Goal: Find specific page/section: Find specific page/section

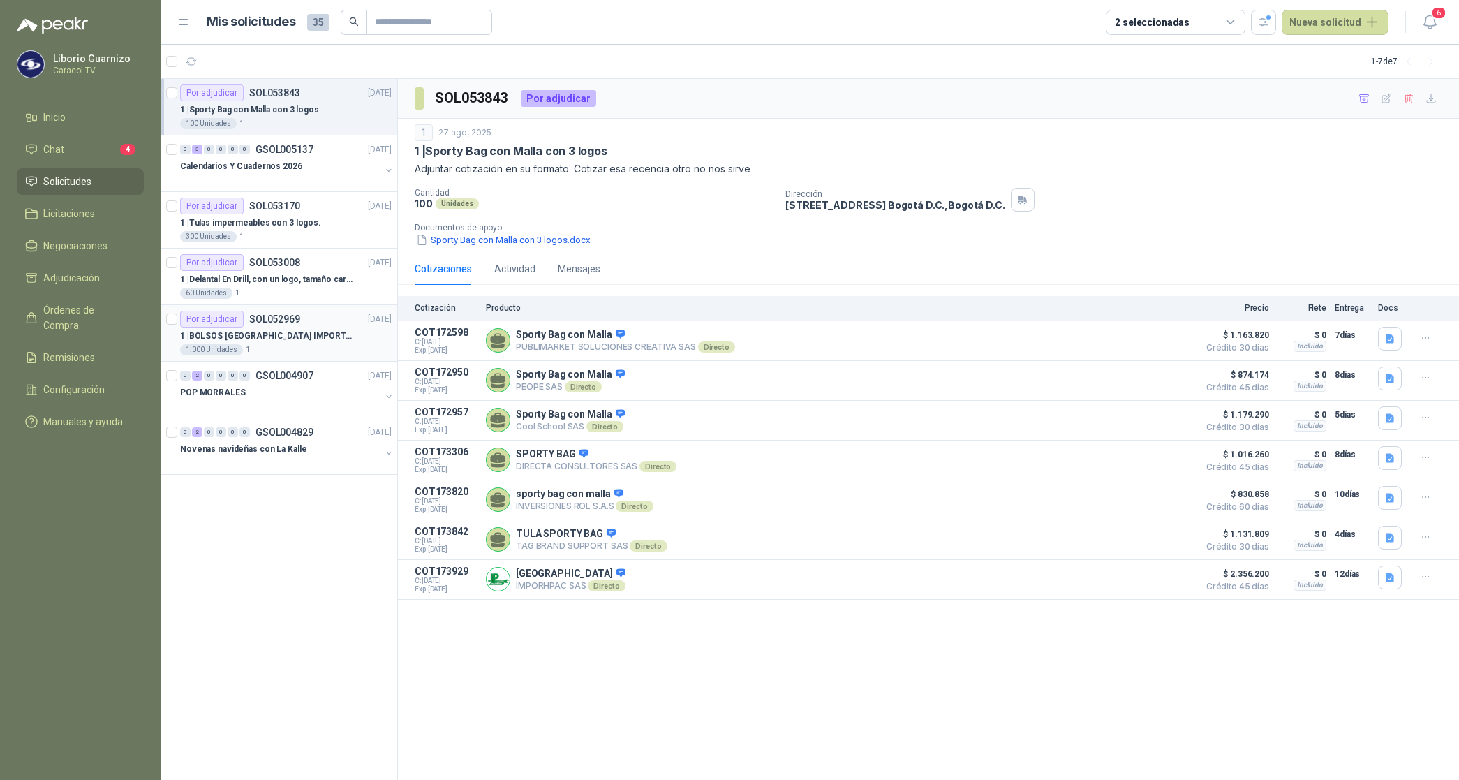
click at [286, 342] on p "1 | BOLSOS VENECIA IMPORTADO [GEOGRAPHIC_DATA]-397-1" at bounding box center [267, 335] width 174 height 13
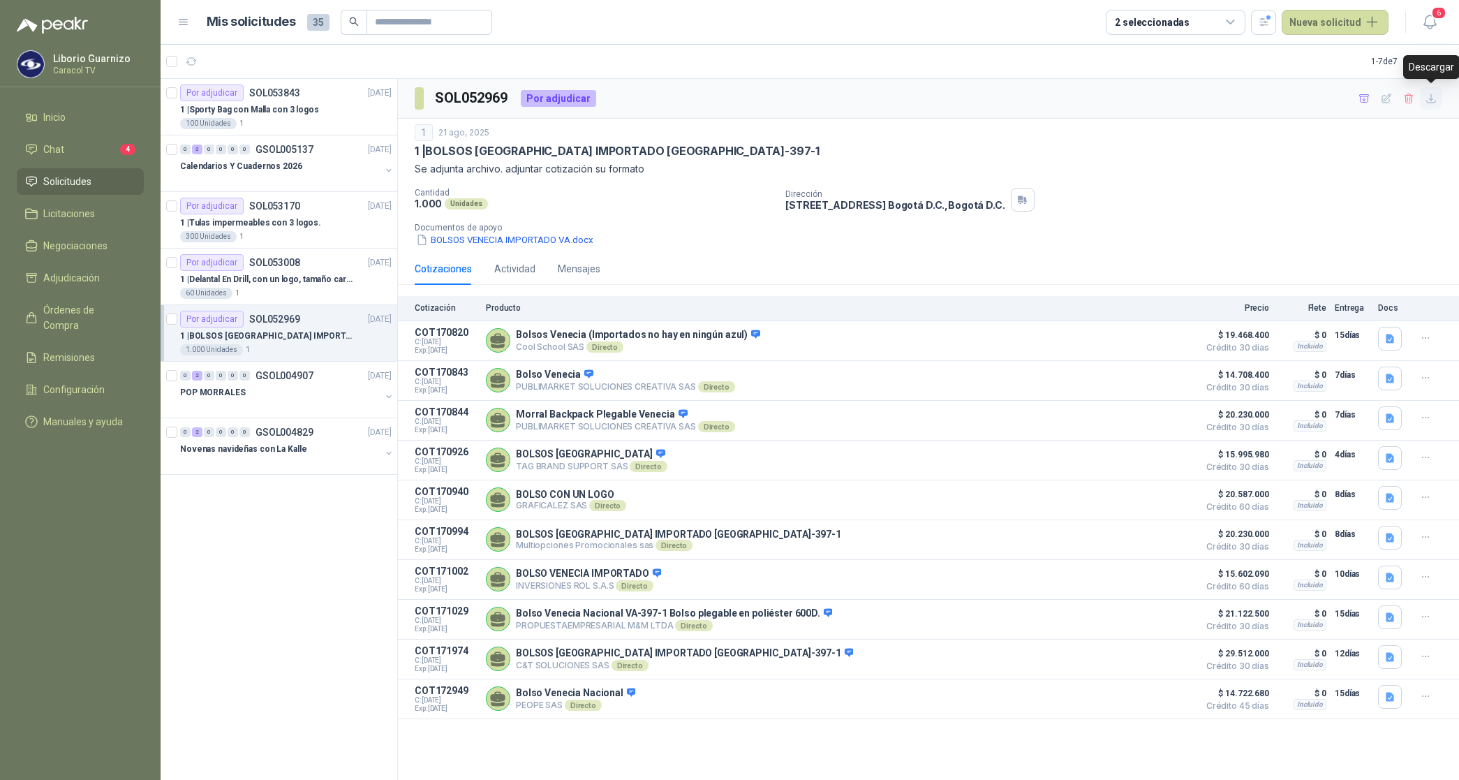
click at [1432, 101] on icon "button" at bounding box center [1431, 99] width 12 height 12
click at [1364, 96] on icon "button" at bounding box center [1364, 99] width 12 height 12
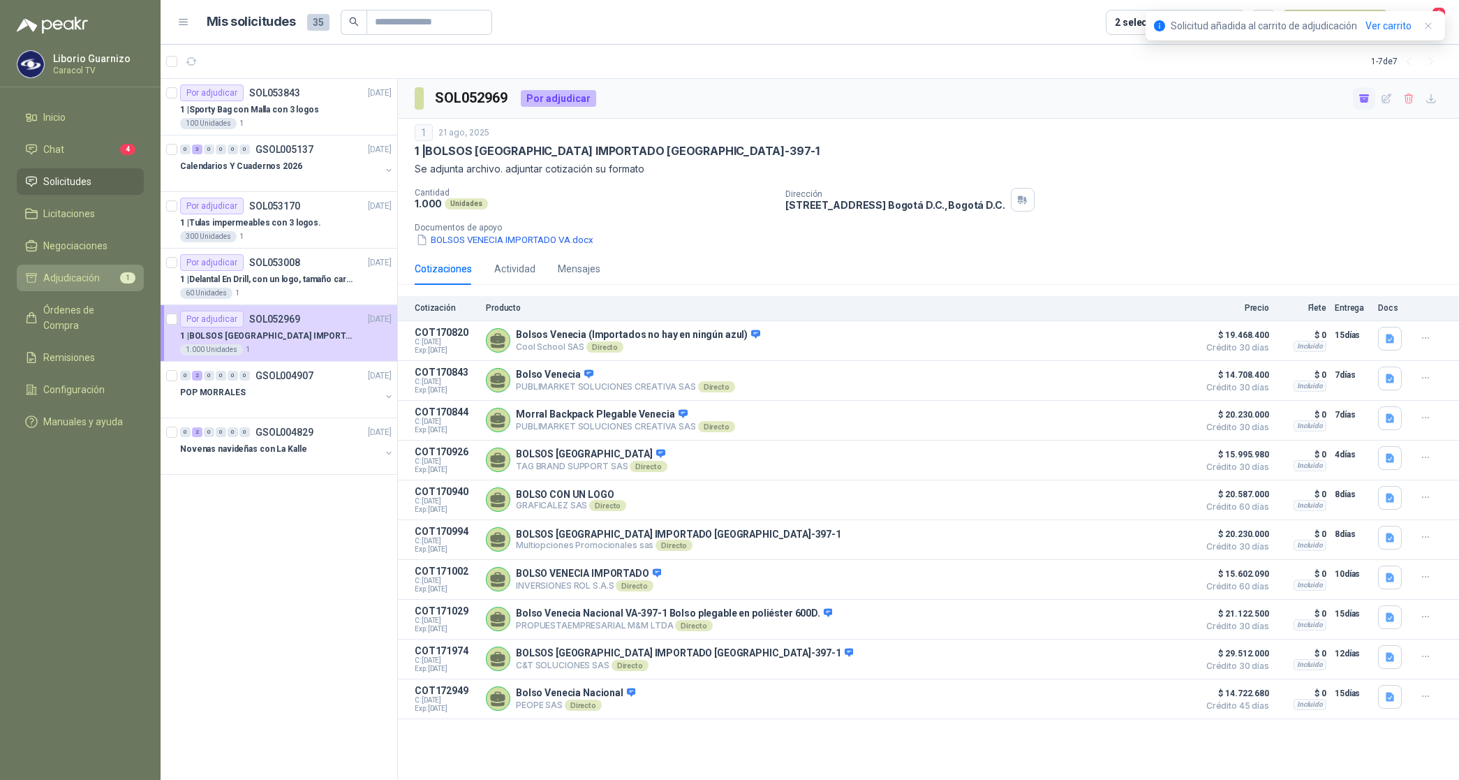
click at [85, 283] on span "Adjudicación" at bounding box center [71, 277] width 57 height 15
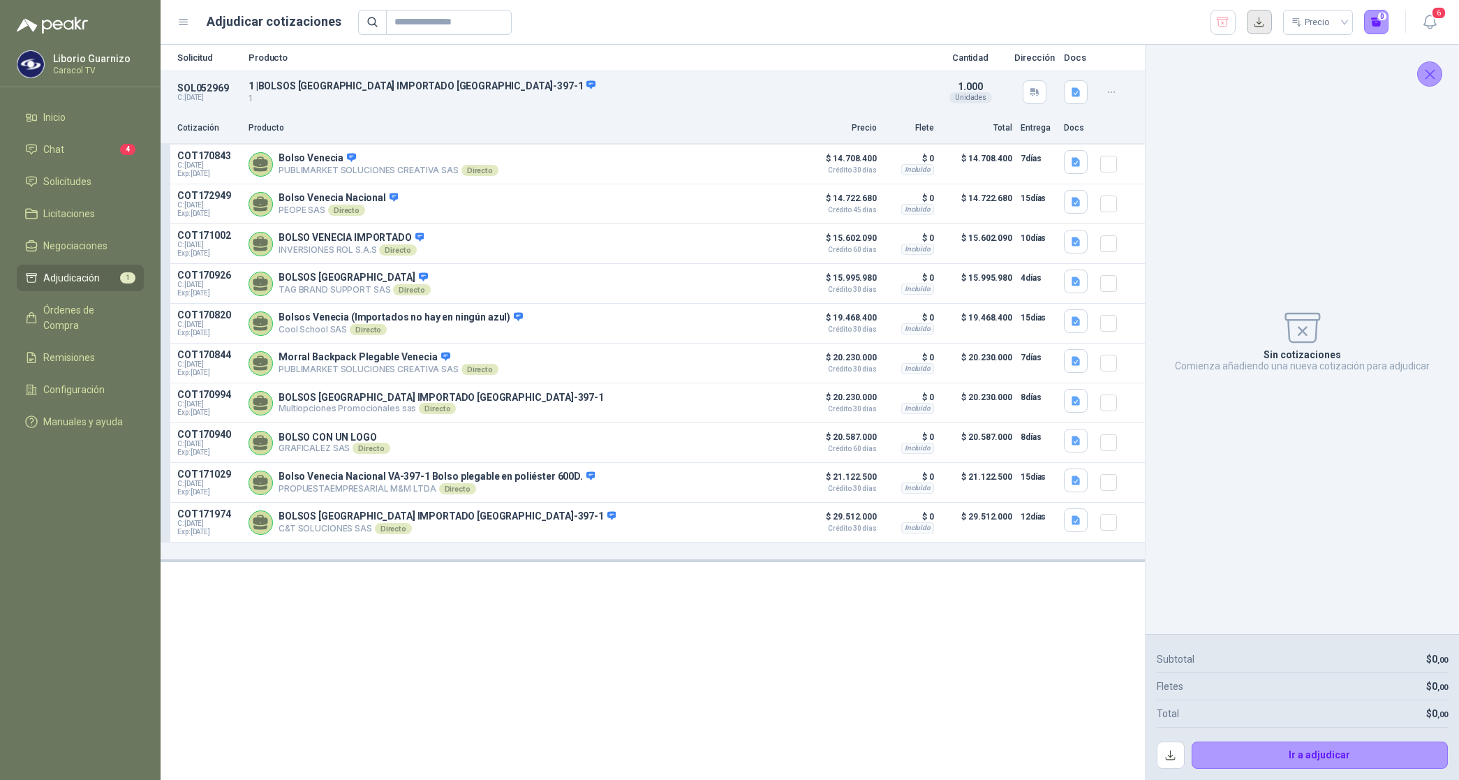
click at [1258, 19] on button "button" at bounding box center [1258, 22] width 25 height 25
click at [759, 101] on p "1" at bounding box center [587, 98] width 678 height 13
click at [1072, 158] on icon "button" at bounding box center [1075, 162] width 8 height 9
click at [988, 133] on button "PUBLIMARKET COTIZACION OMG 2762-25 CARACOL-BOLSOS.pdf" at bounding box center [935, 130] width 288 height 15
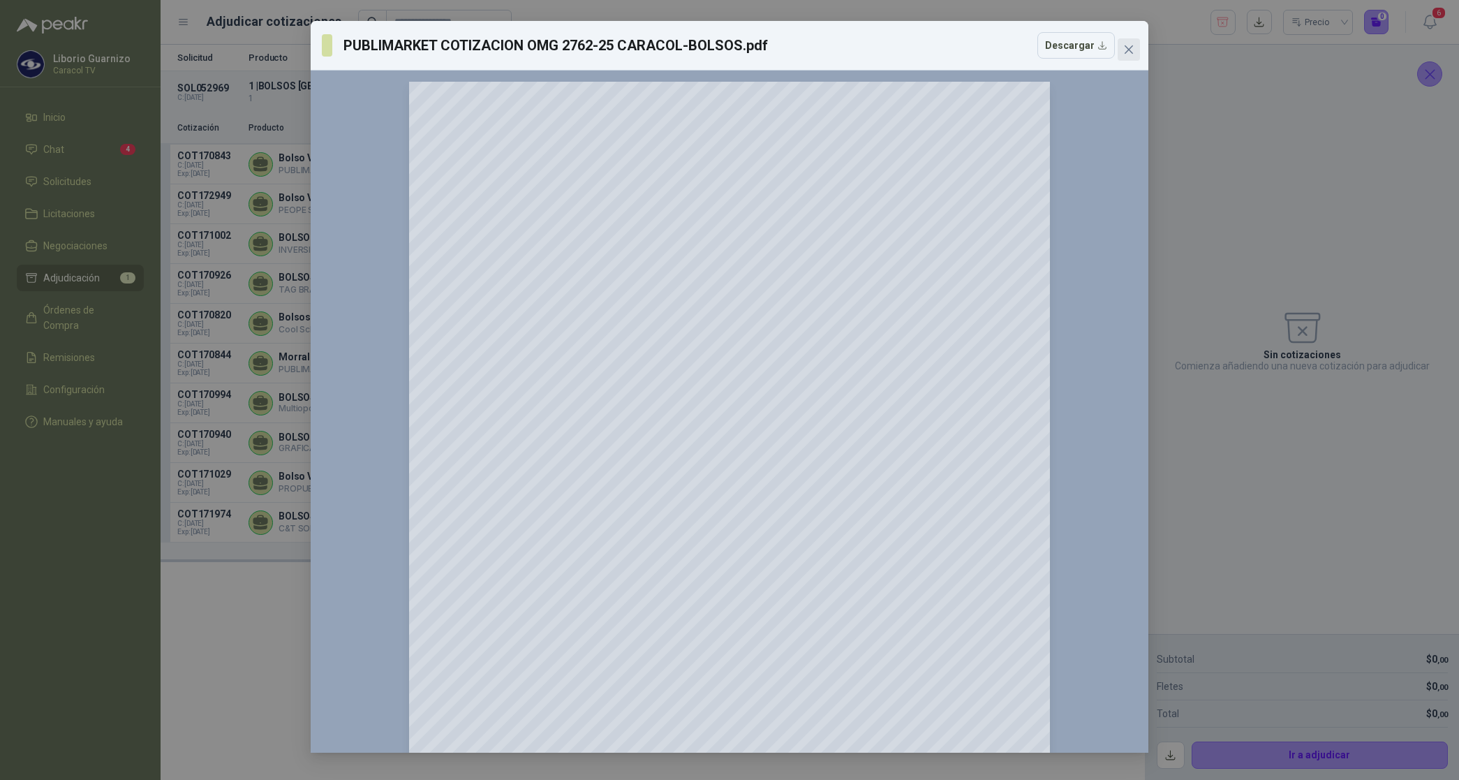
click at [1132, 40] on button "Close" at bounding box center [1128, 49] width 22 height 22
